Goal: Information Seeking & Learning: Learn about a topic

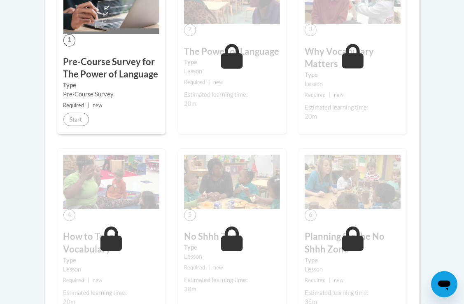
scroll to position [288, 0]
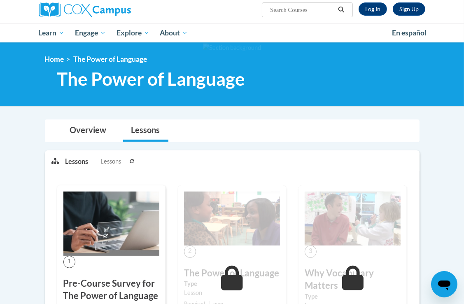
scroll to position [64, 0]
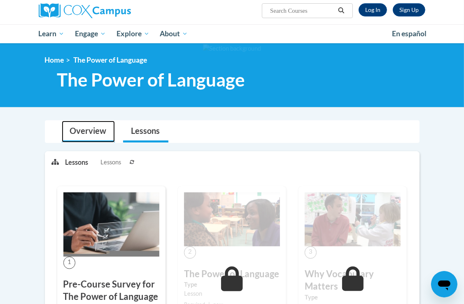
click at [71, 135] on link "Overview" at bounding box center [88, 132] width 53 height 22
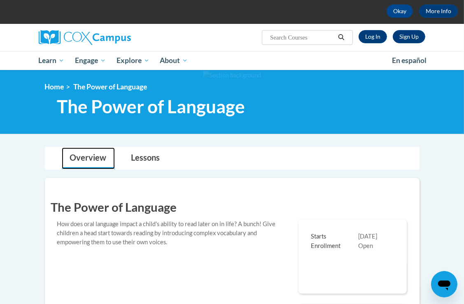
scroll to position [23, 0]
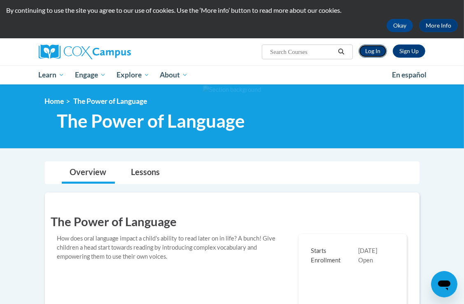
click at [373, 49] on link "Log In" at bounding box center [373, 50] width 28 height 13
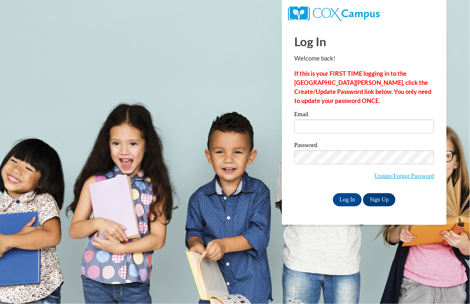
click at [333, 134] on div "Email" at bounding box center [365, 125] width 140 height 28
click at [333, 131] on input "Email" at bounding box center [365, 126] width 140 height 14
type input "tashonna.d@yahoo.com"
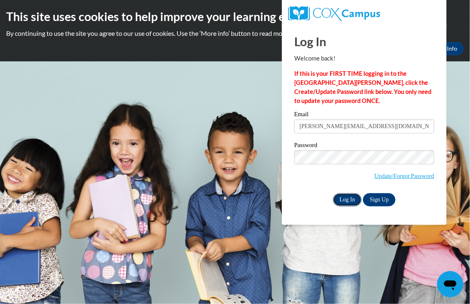
click at [350, 196] on input "Log In" at bounding box center [347, 199] width 29 height 13
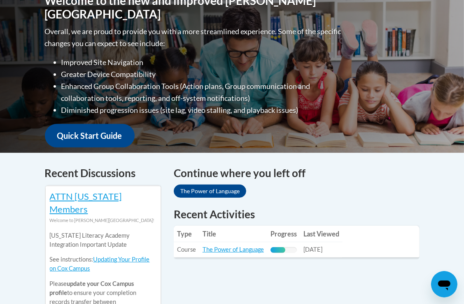
scroll to position [330, 0]
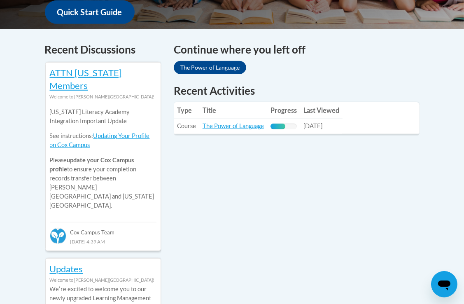
click at [221, 131] on td "Title: The Power of Language" at bounding box center [233, 126] width 68 height 15
click at [221, 130] on td "Title: The Power of Language" at bounding box center [233, 126] width 68 height 15
click at [221, 124] on link "The Power of Language" at bounding box center [233, 125] width 61 height 7
click at [242, 128] on link "The Power of Language" at bounding box center [233, 125] width 61 height 7
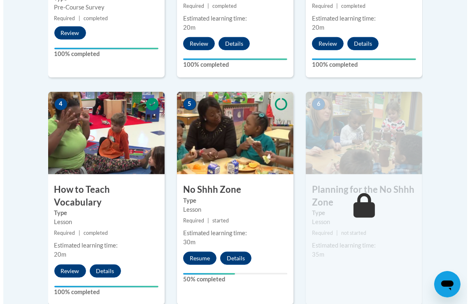
scroll to position [453, 0]
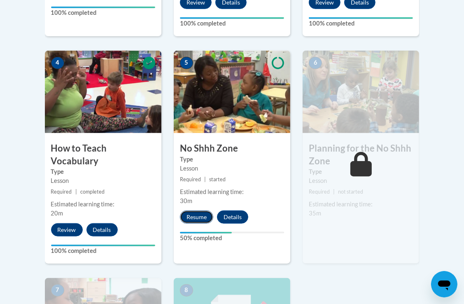
click at [199, 219] on button "Resume" at bounding box center [196, 216] width 33 height 13
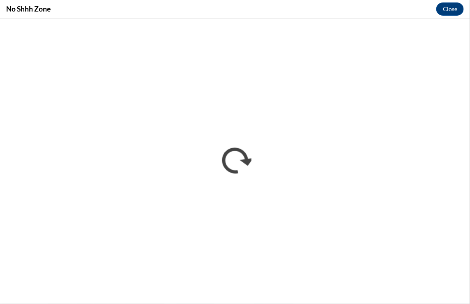
scroll to position [0, 0]
click at [293, 17] on div "No Shhh Zone Close" at bounding box center [235, 9] width 470 height 19
